Goal: Information Seeking & Learning: Learn about a topic

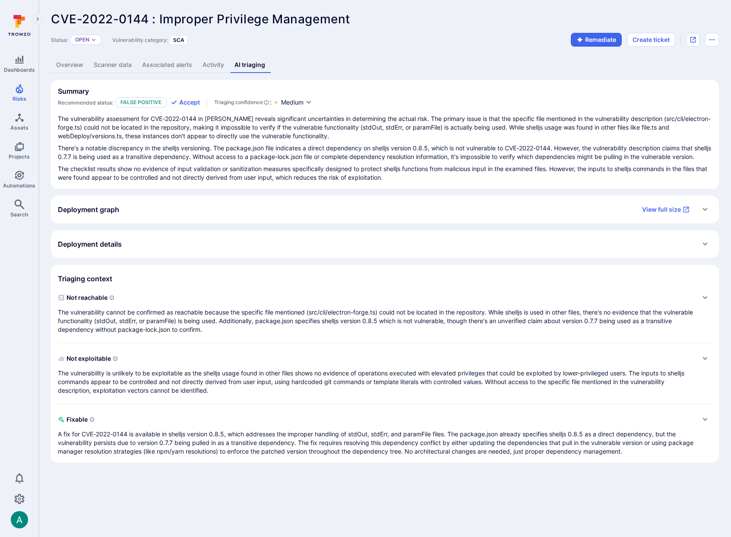
click at [125, 214] on div "Deployment graph View full size" at bounding box center [376, 210] width 637 height 14
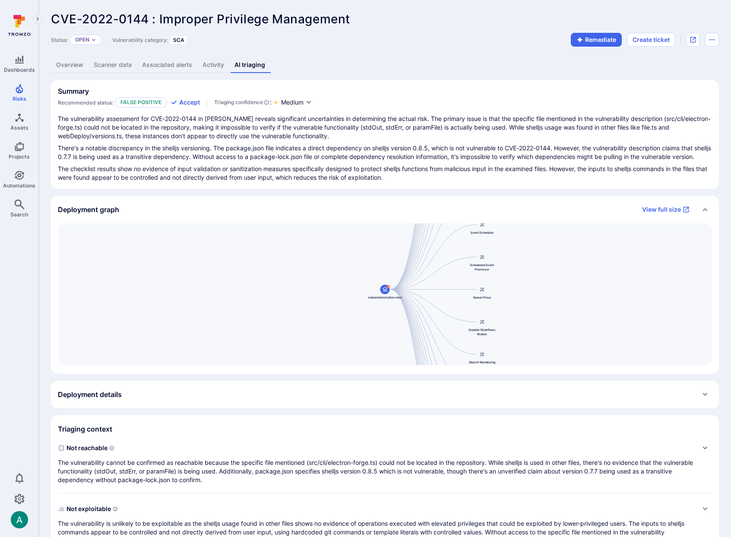
click at [125, 214] on div "Deployment graph View full size" at bounding box center [376, 210] width 637 height 14
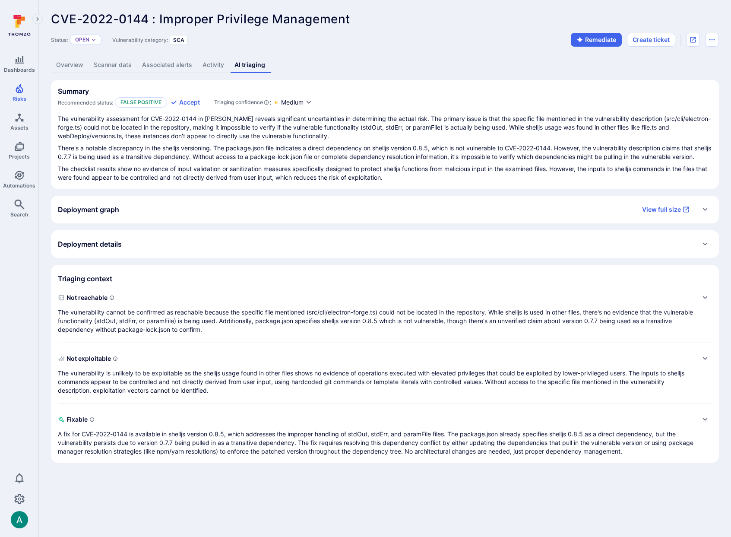
click at [122, 248] on h2 "Deployment details" at bounding box center [90, 244] width 64 height 9
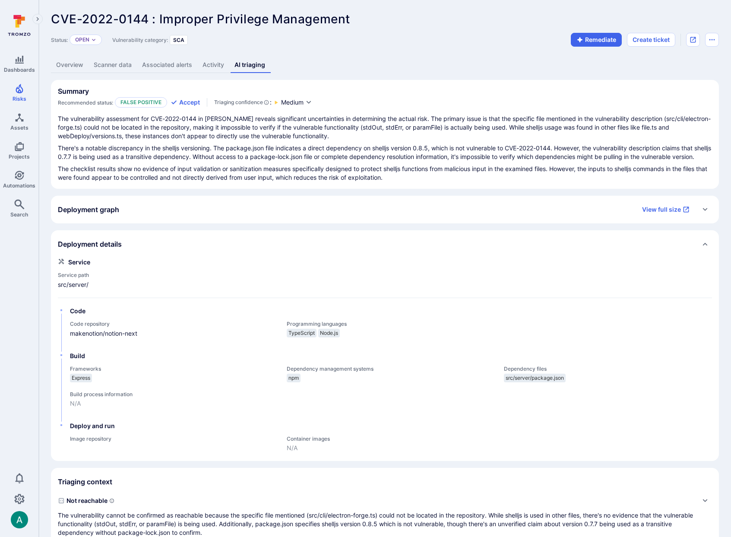
click at [122, 248] on h2 "Deployment details" at bounding box center [90, 244] width 64 height 9
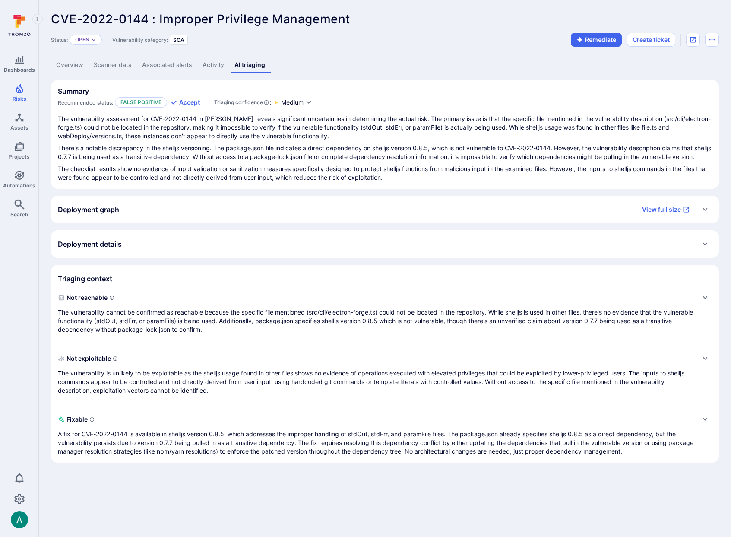
drag, startPoint x: 121, startPoint y: 320, endPoint x: 261, endPoint y: 324, distance: 139.2
click at [260, 324] on p "The vulnerability cannot be confirmed as reachable because the specific file me…" at bounding box center [376, 321] width 637 height 26
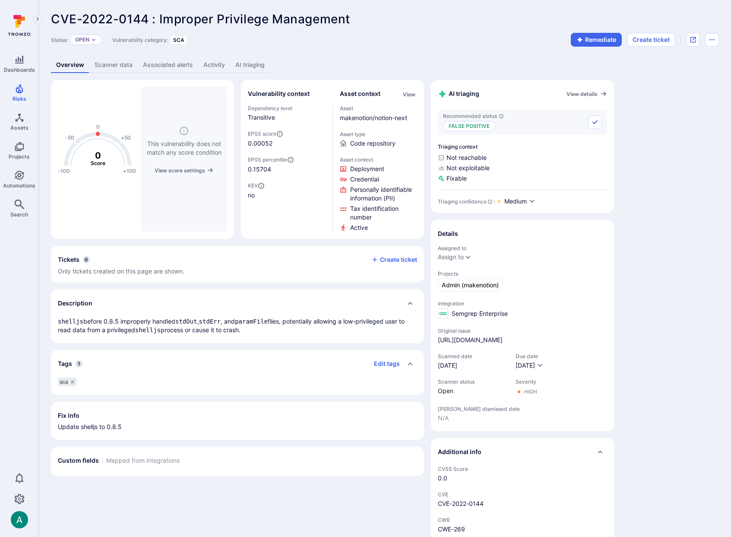
click at [238, 68] on link "AI triaging" at bounding box center [250, 65] width 40 height 16
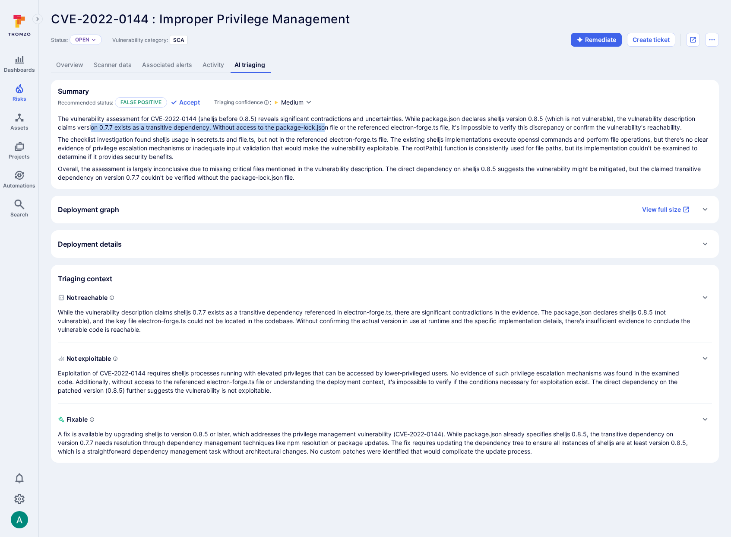
drag, startPoint x: 92, startPoint y: 129, endPoint x: 327, endPoint y: 124, distance: 235.1
click at [327, 124] on p "The vulnerability assessment for CVE-2022-0144 (shelljs before 0.8.5) reveals s…" at bounding box center [385, 122] width 655 height 17
click at [333, 124] on p "The vulnerability assessment for CVE-2022-0144 (shelljs before 0.8.5) reveals s…" at bounding box center [385, 122] width 655 height 17
click at [277, 117] on p "The vulnerability assessment for CVE-2022-0144 (shelljs before 0.8.5) reveals s…" at bounding box center [385, 122] width 655 height 17
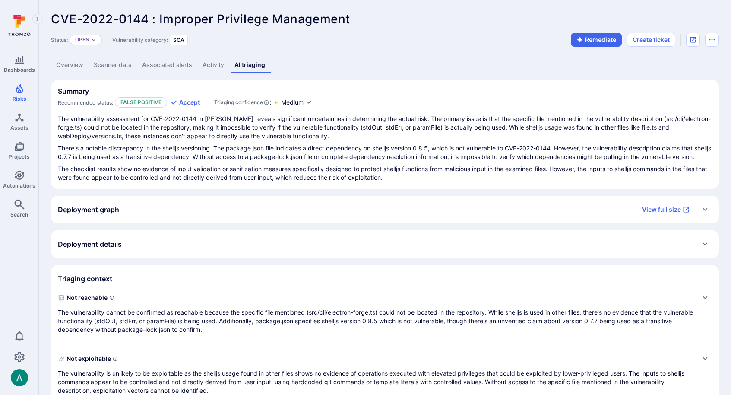
click at [396, 27] on header "CVE-2022-0144 : Improper Privilege Management ... Show more Status: Open Vulner…" at bounding box center [385, 29] width 668 height 35
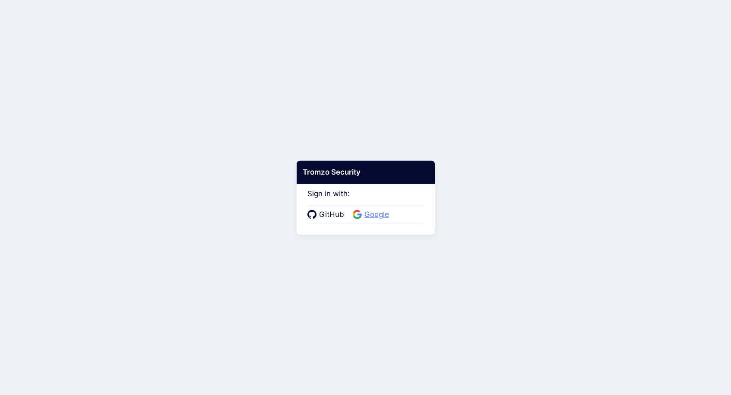
click at [363, 211] on span "Google" at bounding box center [377, 214] width 30 height 11
